Goal: Ask a question

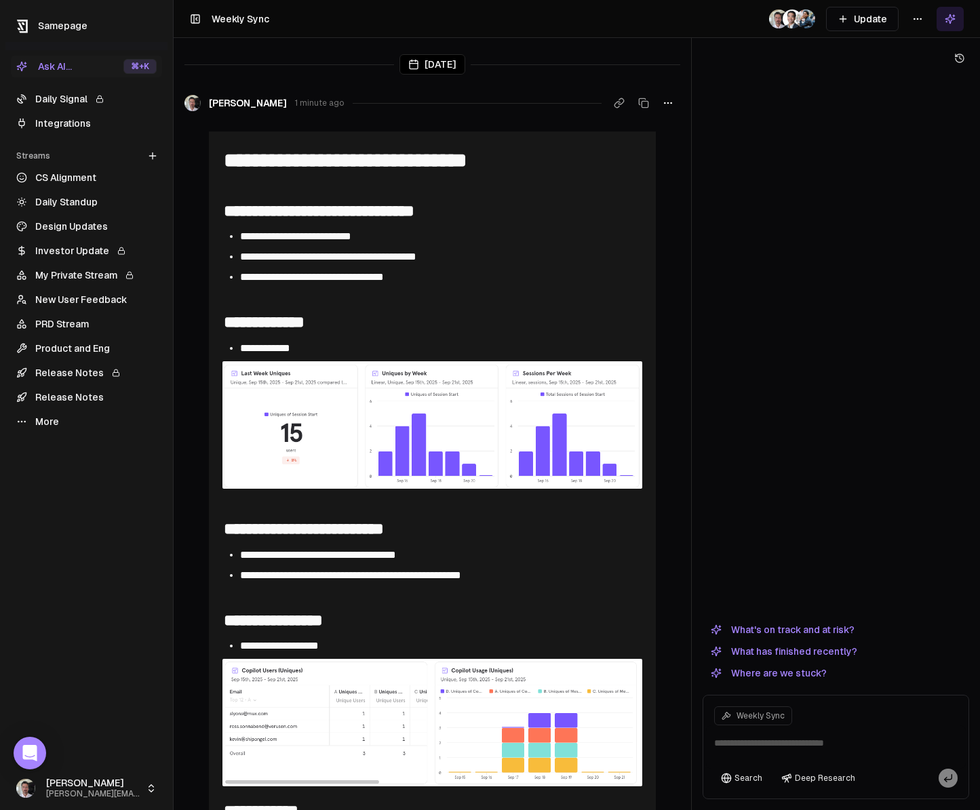
scroll to position [251, 0]
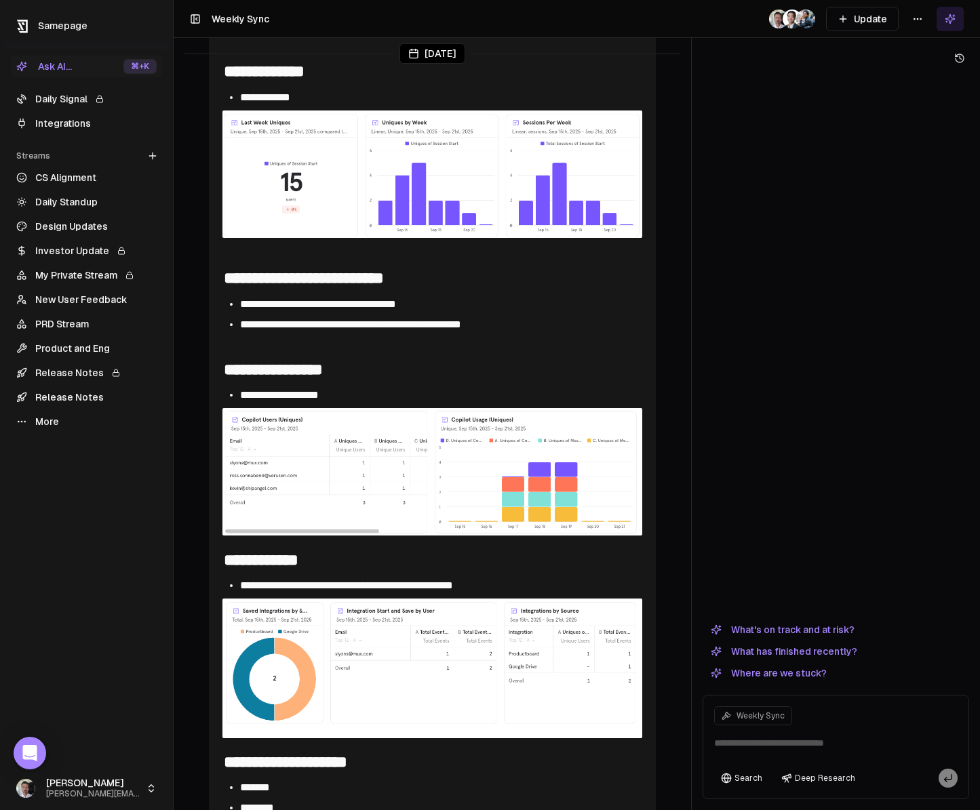
click at [820, 631] on button "What's on track and at risk?" at bounding box center [782, 630] width 160 height 16
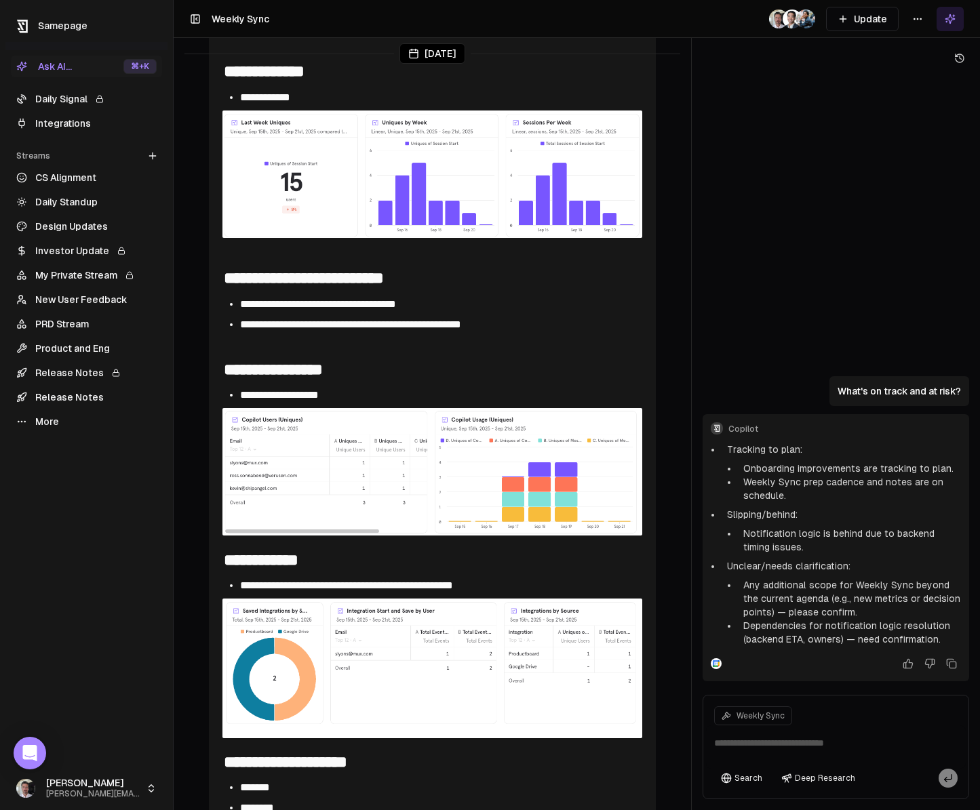
click at [781, 740] on textarea at bounding box center [836, 747] width 260 height 43
click at [59, 125] on link "Integrations" at bounding box center [86, 124] width 151 height 22
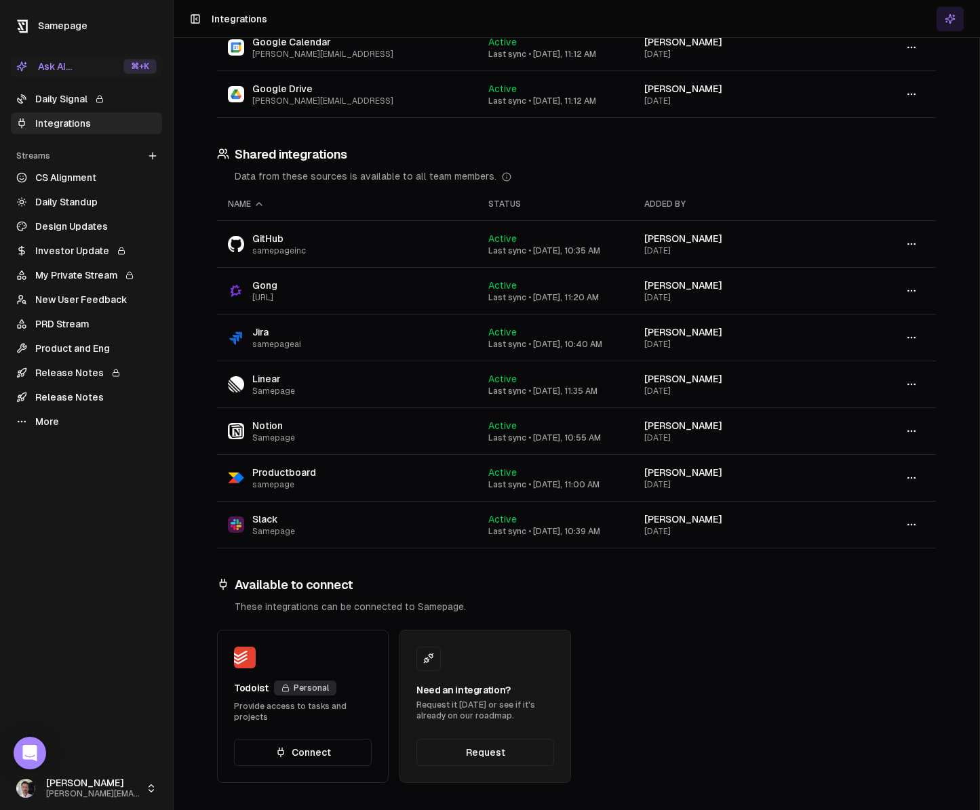
scroll to position [38, 0]
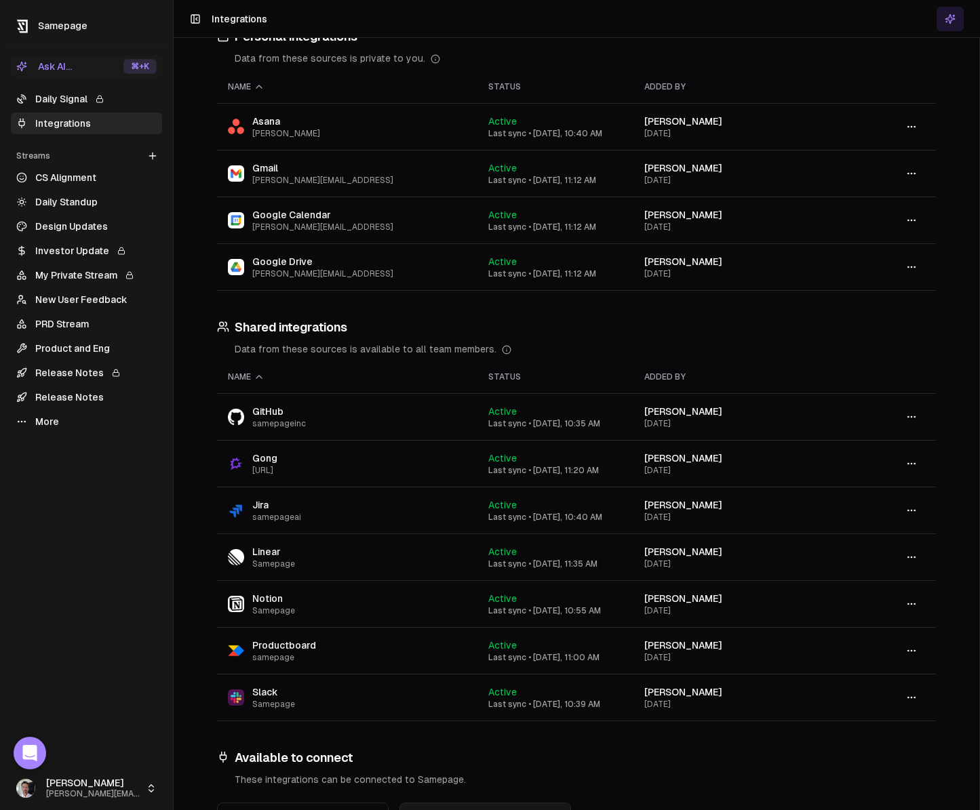
click at [62, 98] on link "Daily Signal" at bounding box center [86, 99] width 151 height 22
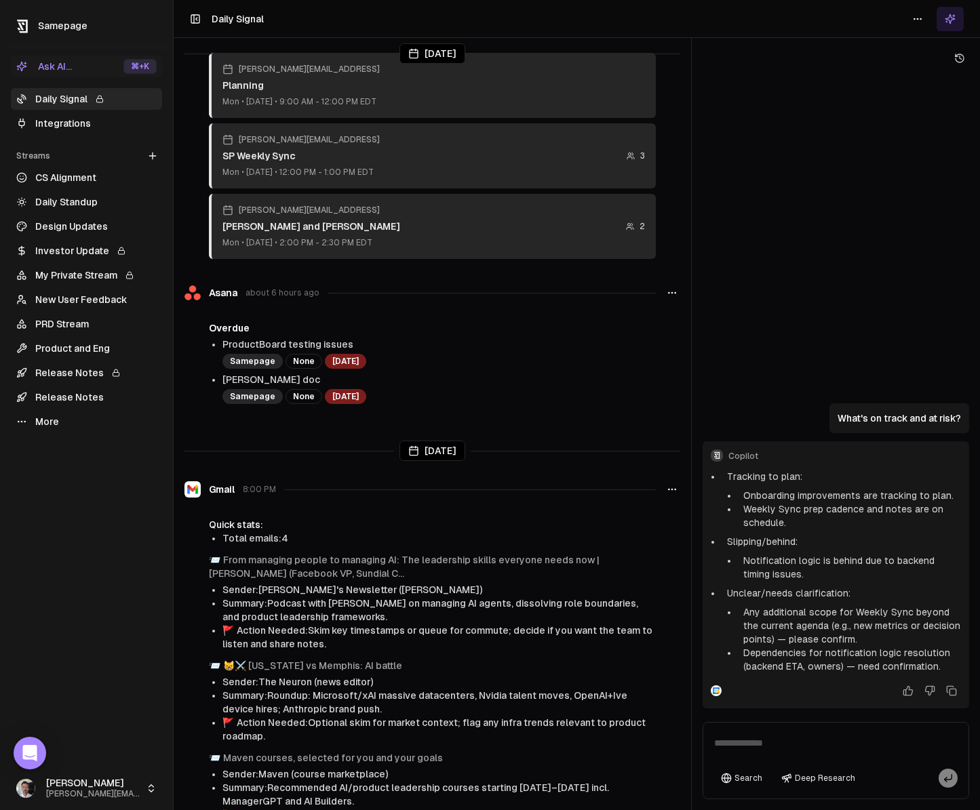
scroll to position [616, 0]
click at [772, 747] on textarea at bounding box center [836, 747] width 260 height 43
type textarea "*"
type textarea "**********"
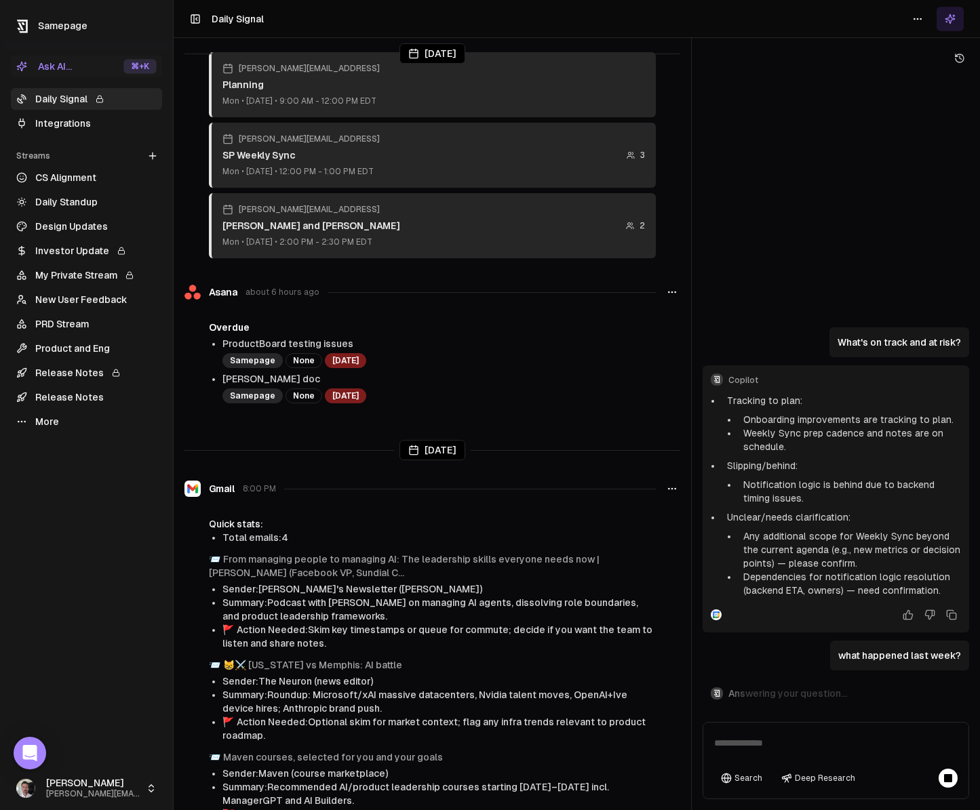
scroll to position [493, 0]
